Goal: Transaction & Acquisition: Purchase product/service

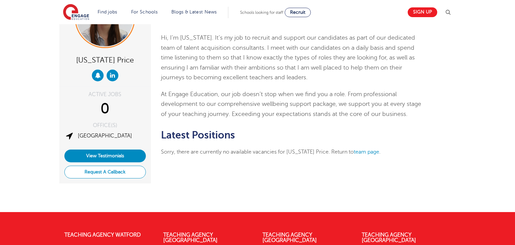
scroll to position [64, 0]
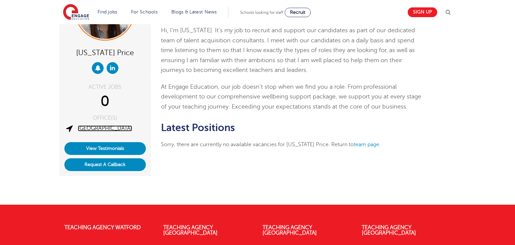
click at [106, 128] on link "[GEOGRAPHIC_DATA]" at bounding box center [105, 128] width 54 height 6
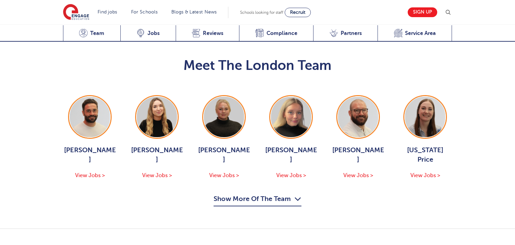
scroll to position [717, 0]
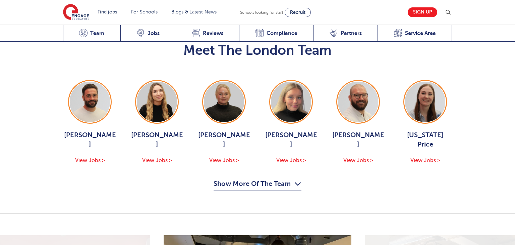
click at [259, 178] on button "Show More Of The Team" at bounding box center [258, 184] width 88 height 13
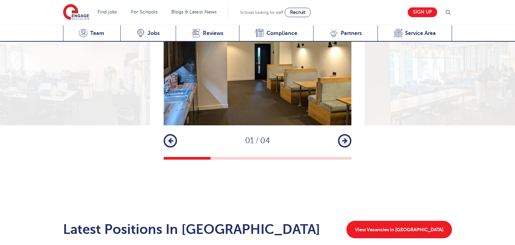
scroll to position [1247, 0]
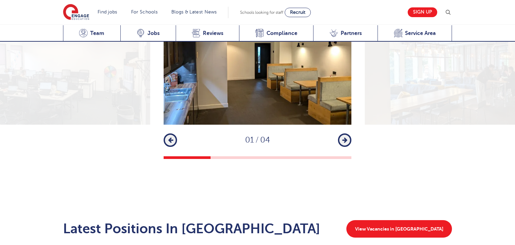
click at [346, 137] on icon "button" at bounding box center [345, 140] width 5 height 6
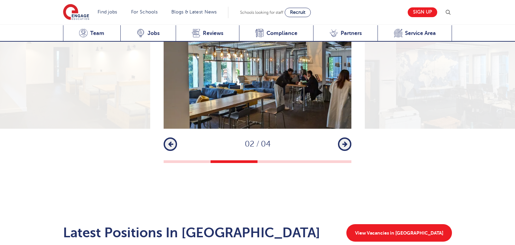
scroll to position [1197, 0]
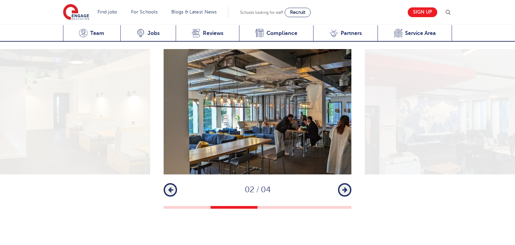
click at [346, 187] on icon "button" at bounding box center [345, 190] width 5 height 6
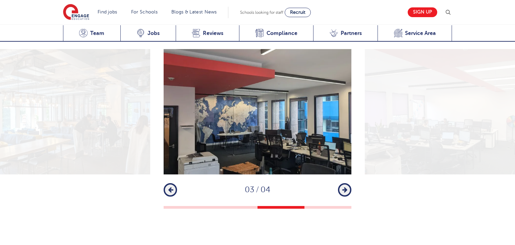
click at [346, 187] on icon "button" at bounding box center [345, 190] width 5 height 6
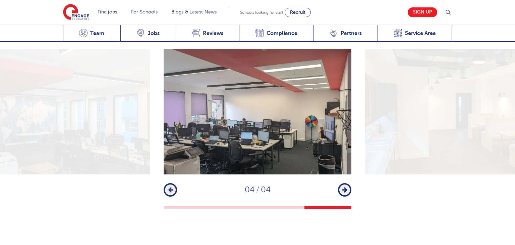
click at [346, 187] on icon "button" at bounding box center [345, 190] width 5 height 6
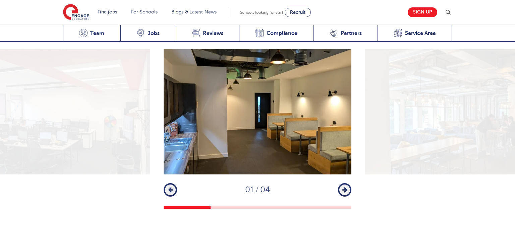
click at [346, 187] on icon "button" at bounding box center [345, 190] width 5 height 6
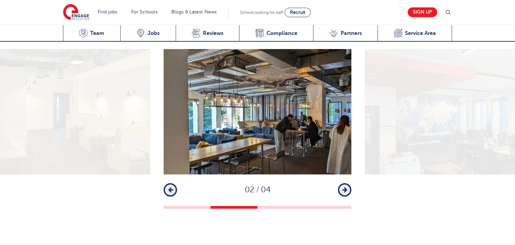
click at [346, 187] on icon "button" at bounding box center [345, 190] width 5 height 6
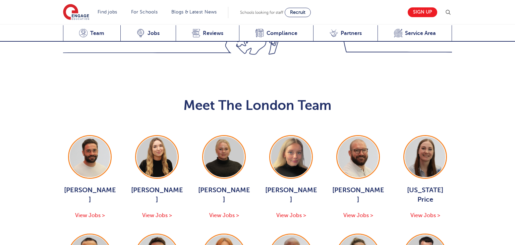
scroll to position [672, 0]
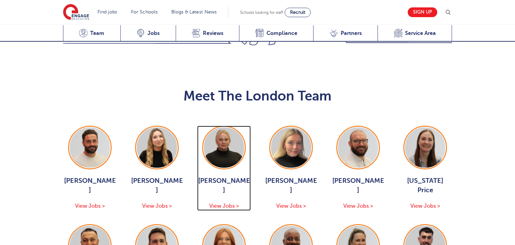
click at [228, 203] on span "View Jobs >" at bounding box center [224, 206] width 30 height 6
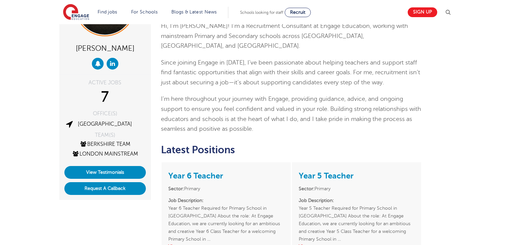
scroll to position [72, 0]
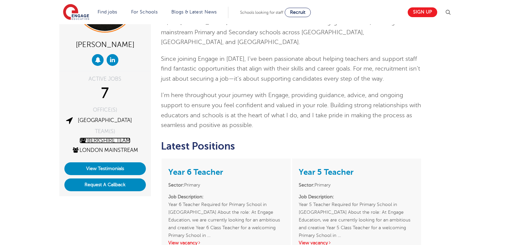
click at [123, 140] on link "Berkshire Team" at bounding box center [105, 140] width 51 height 6
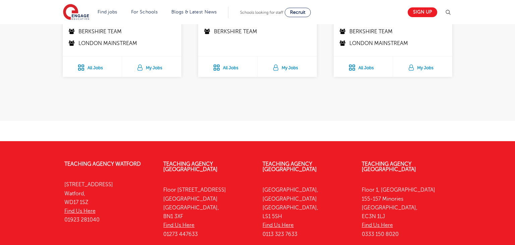
scroll to position [323, 0]
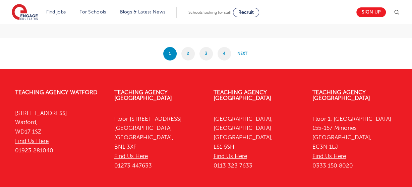
scroll to position [1398, 0]
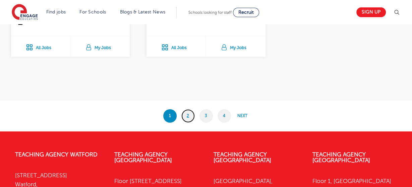
click at [194, 115] on link "2" at bounding box center [187, 115] width 13 height 13
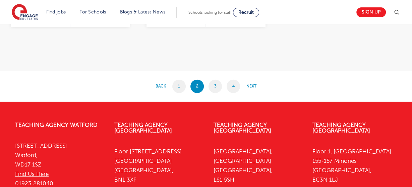
scroll to position [1436, 0]
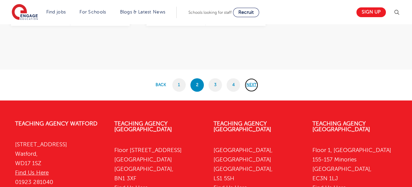
click at [255, 86] on link "Next" at bounding box center [251, 84] width 13 height 13
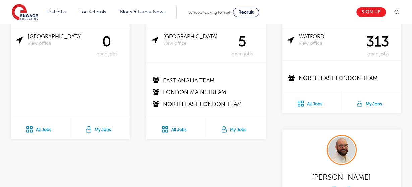
scroll to position [1395, 0]
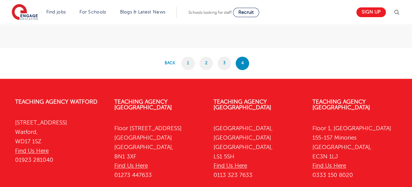
scroll to position [700, 0]
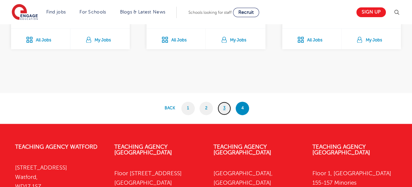
click at [228, 108] on link "3" at bounding box center [224, 107] width 13 height 13
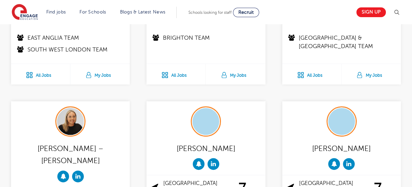
scroll to position [17, 0]
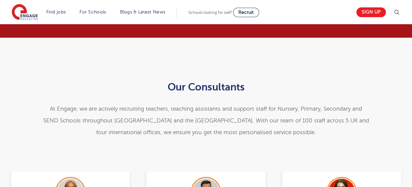
scroll to position [125, 0]
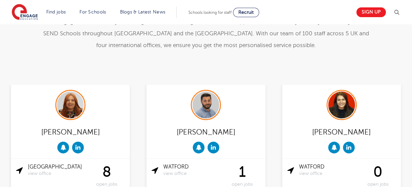
click at [412, 23] on header "Find jobs All vacancies We have one of the UK's largest database. and with hund…" at bounding box center [206, 12] width 412 height 24
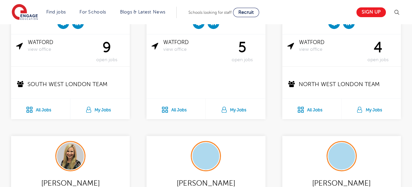
scroll to position [681, 0]
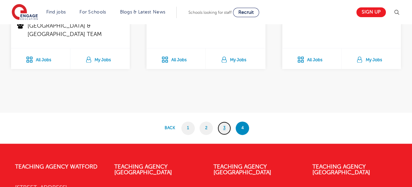
click at [224, 122] on link "3" at bounding box center [224, 127] width 13 height 13
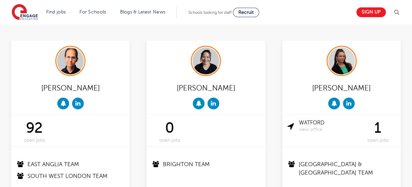
scroll to position [220, 0]
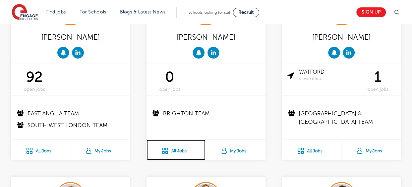
click at [184, 148] on link "All Jobs" at bounding box center [176, 149] width 59 height 20
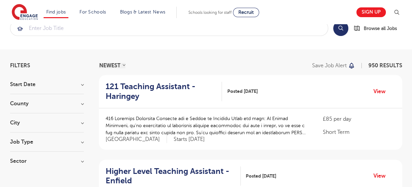
scroll to position [20, 0]
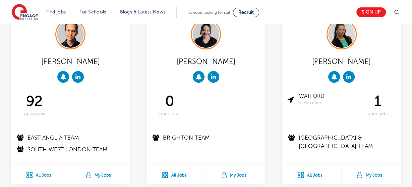
scroll to position [195, 0]
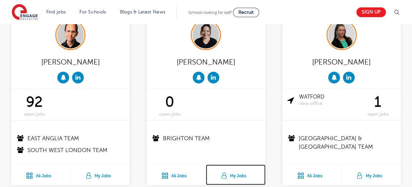
click at [236, 174] on link "My Jobs" at bounding box center [235, 174] width 59 height 20
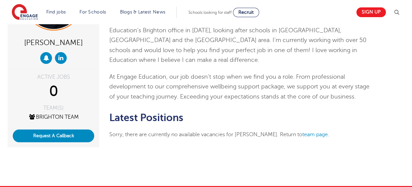
scroll to position [77, 0]
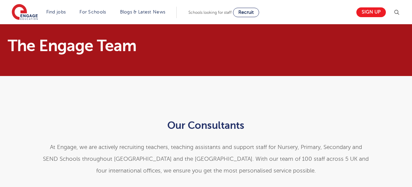
scroll to position [195, 0]
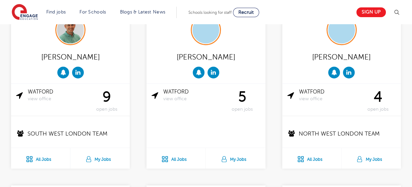
scroll to position [387, 0]
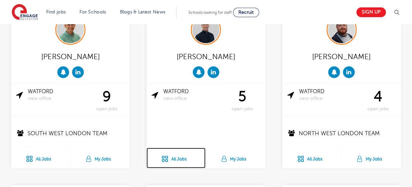
click at [180, 154] on link "All Jobs" at bounding box center [176, 157] width 59 height 20
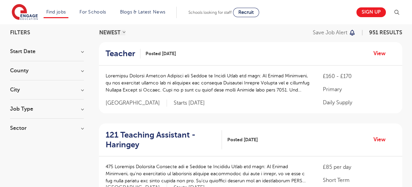
scroll to position [51, 0]
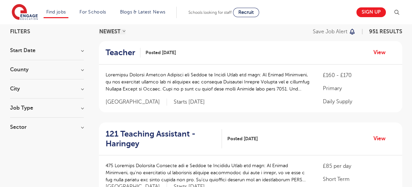
click at [24, 70] on h3 "County" at bounding box center [47, 69] width 74 height 5
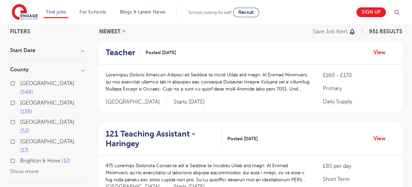
click at [32, 138] on span "West Sussex" at bounding box center [47, 141] width 54 height 6
click at [24, 138] on input "West Sussex 17" at bounding box center [22, 140] width 4 height 4
checkbox input "true"
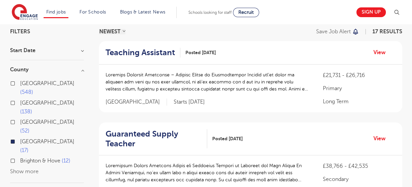
click at [31, 157] on span "Brighton & Hove" at bounding box center [40, 160] width 40 height 6
click at [24, 157] on input "Brighton & Hove 12" at bounding box center [22, 159] width 4 height 4
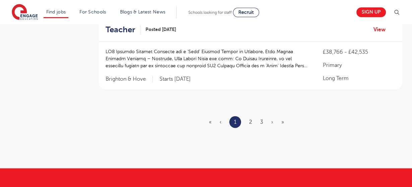
scroll to position [833, 0]
click at [250, 121] on link "2" at bounding box center [250, 122] width 3 height 6
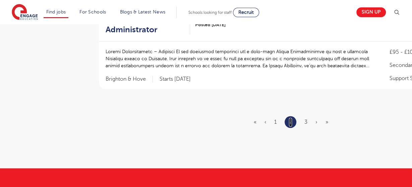
scroll to position [0, 0]
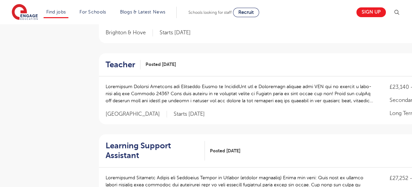
scroll to position [543, 0]
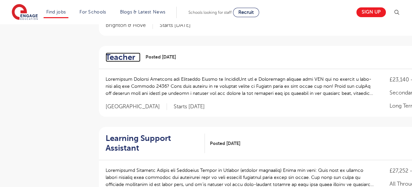
click at [125, 57] on h2 "Teacher" at bounding box center [121, 57] width 30 height 10
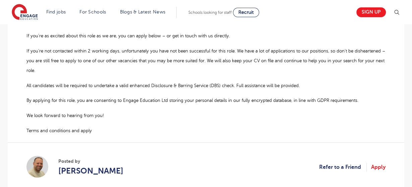
scroll to position [449, 0]
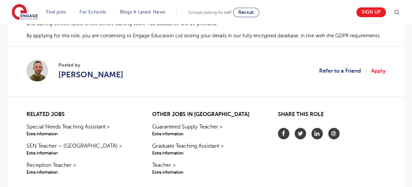
scroll to position [480, 0]
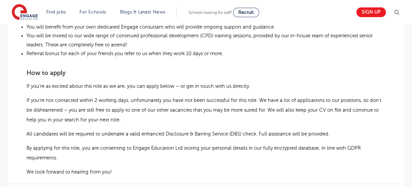
scroll to position [556, 0]
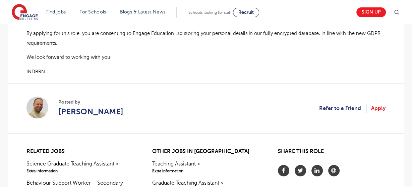
scroll to position [693, 0]
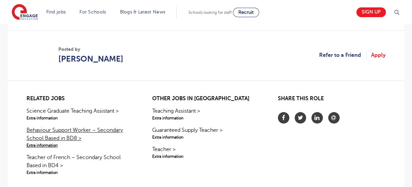
scroll to position [611, 0]
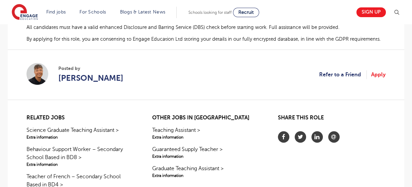
scroll to position [454, 0]
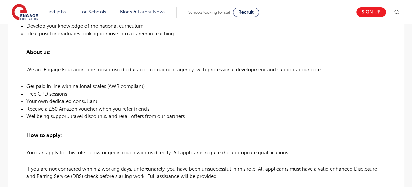
scroll to position [568, 0]
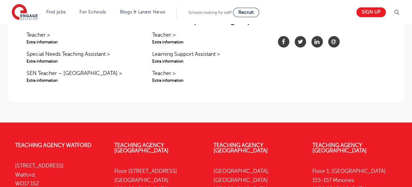
scroll to position [501, 0]
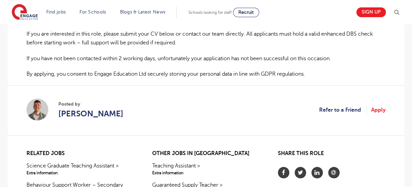
scroll to position [604, 0]
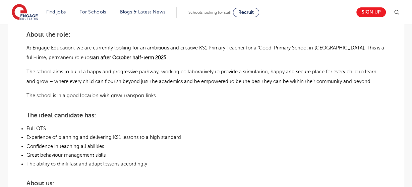
scroll to position [574, 0]
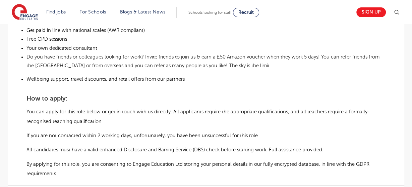
scroll to position [469, 0]
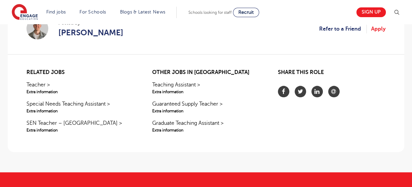
scroll to position [589, 0]
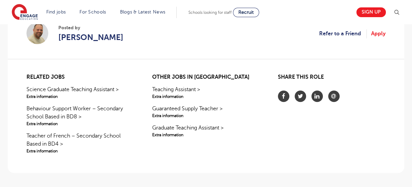
scroll to position [517, 0]
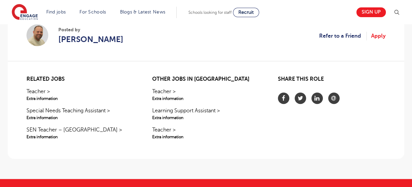
scroll to position [508, 0]
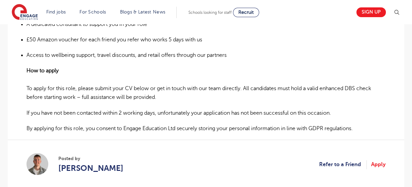
scroll to position [374, 0]
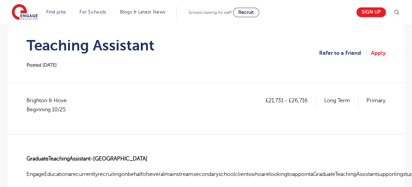
scroll to position [55, 0]
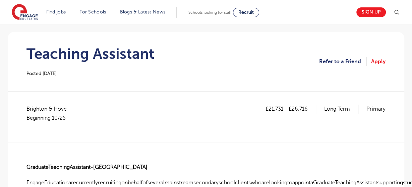
click at [81, 53] on h1 "Teaching Assistant" at bounding box center [91, 53] width 128 height 17
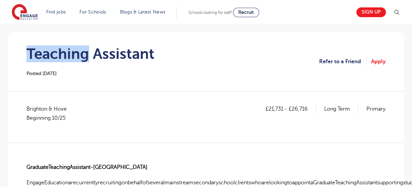
click at [81, 53] on h1 "Teaching Assistant" at bounding box center [91, 53] width 128 height 17
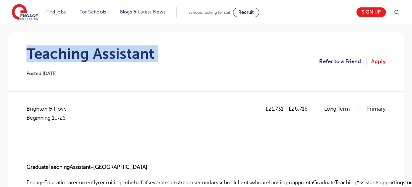
click at [81, 53] on h1 "Teaching Assistant" at bounding box center [91, 53] width 128 height 17
copy div "Teaching Assistant"
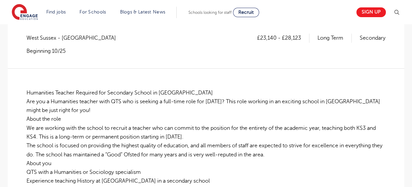
scroll to position [63, 0]
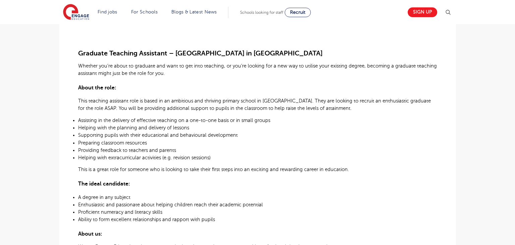
scroll to position [382, 0]
